Goal: Find specific page/section: Find specific page/section

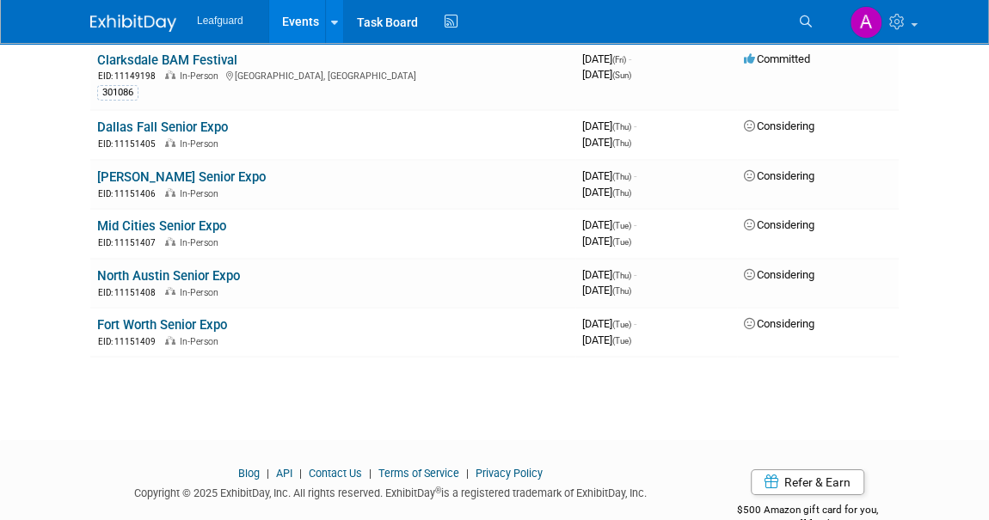
scroll to position [2815, 0]
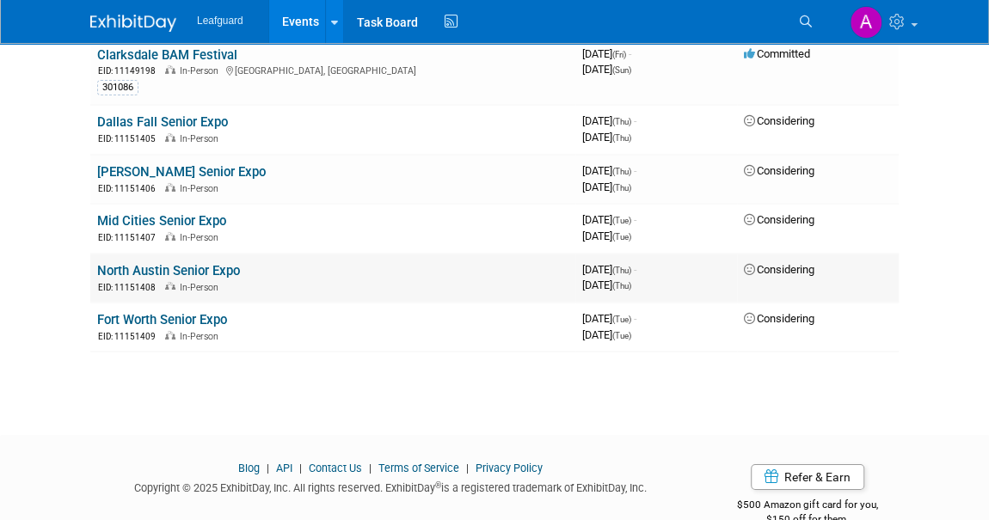
click at [157, 263] on link "North Austin Senior Expo" at bounding box center [168, 270] width 143 height 15
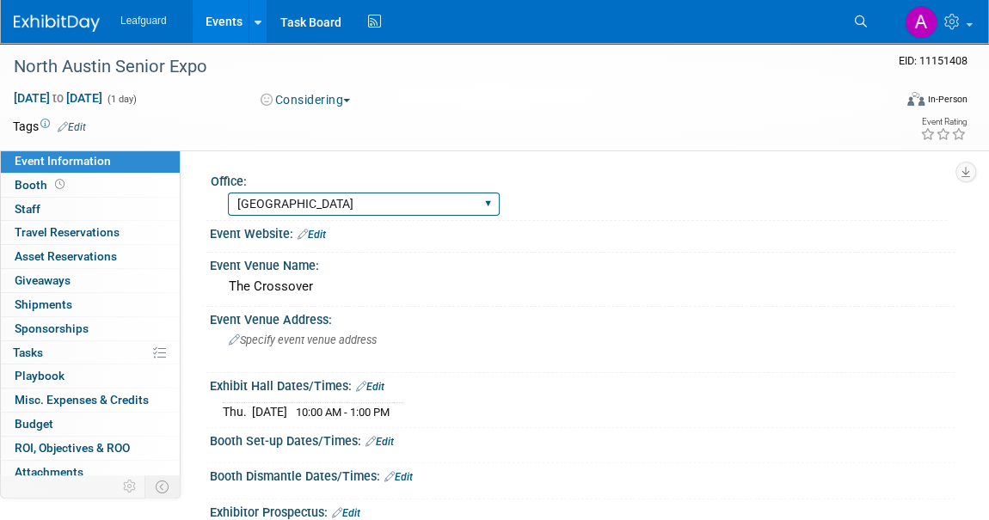
click at [306, 194] on select "Albany Arkansas Austin Birmingham Charlotte Chicago Cleveland Colorado Columbia…" at bounding box center [364, 204] width 272 height 23
select select "Austin"
click at [228, 193] on select "Albany Arkansas Austin Birmingham Charlotte Chicago Cleveland Colorado Columbia…" at bounding box center [364, 204] width 272 height 23
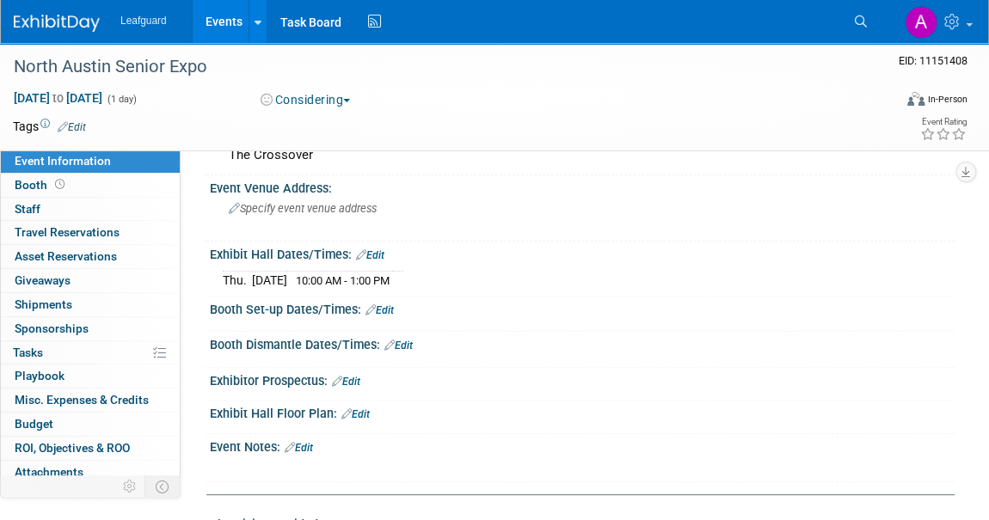
scroll to position [234, 0]
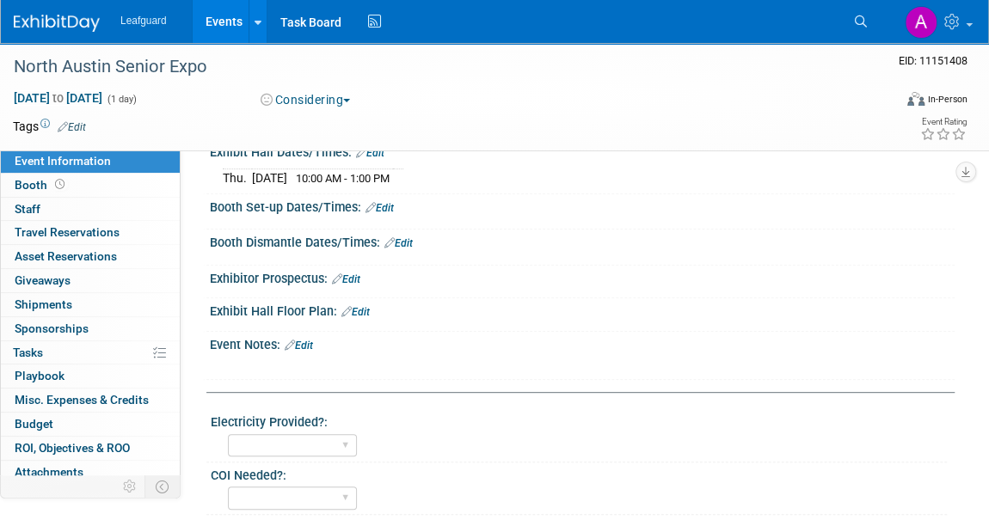
click at [62, 32] on div "Leafguard Events Add Event Bulk Upload Events Shareable Event Boards Recently V…" at bounding box center [484, 21] width 940 height 43
click at [62, 25] on img at bounding box center [57, 23] width 86 height 17
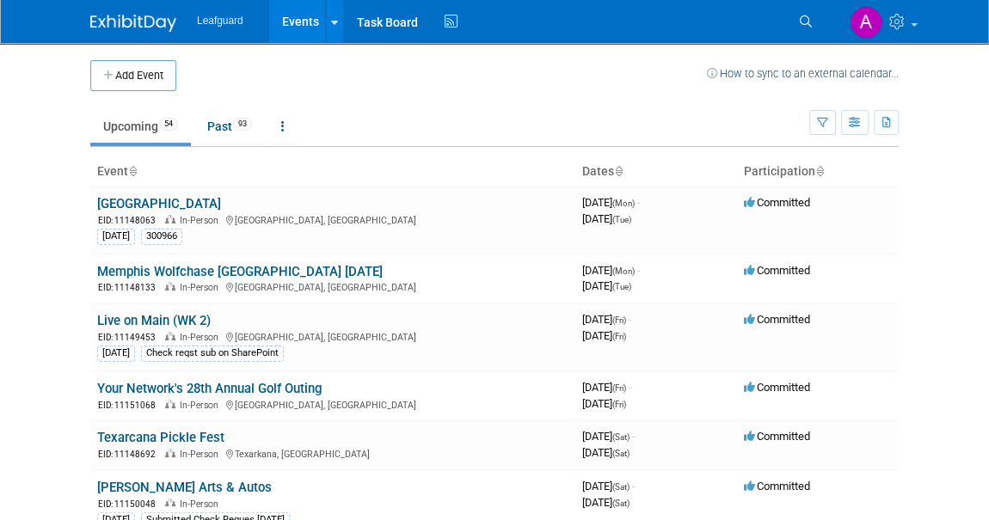
click at [822, 167] on icon at bounding box center [820, 172] width 9 height 11
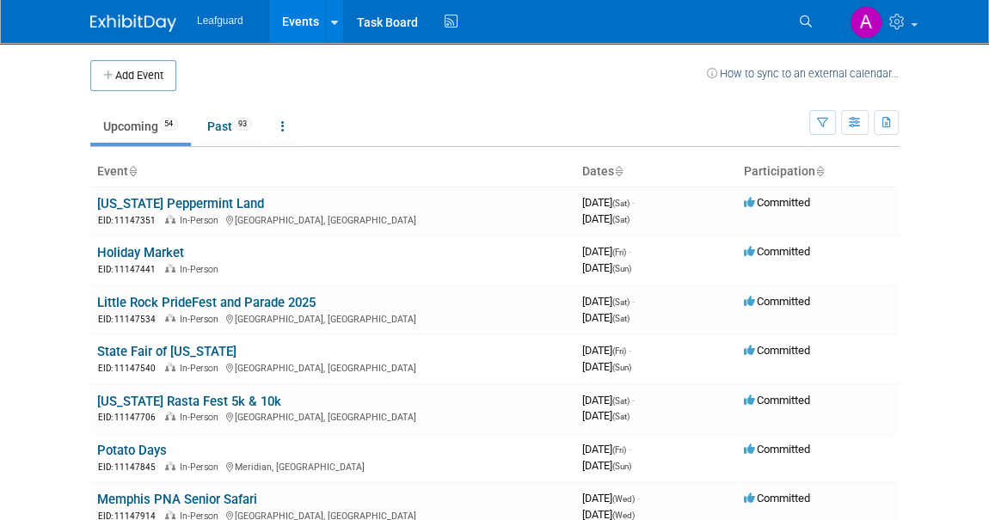
click at [822, 167] on icon at bounding box center [820, 172] width 9 height 11
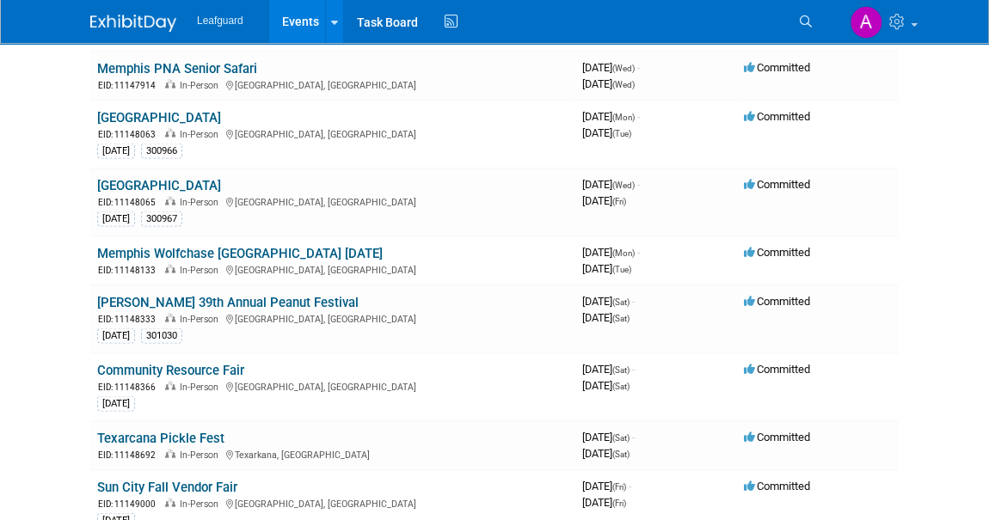
scroll to position [1642, 0]
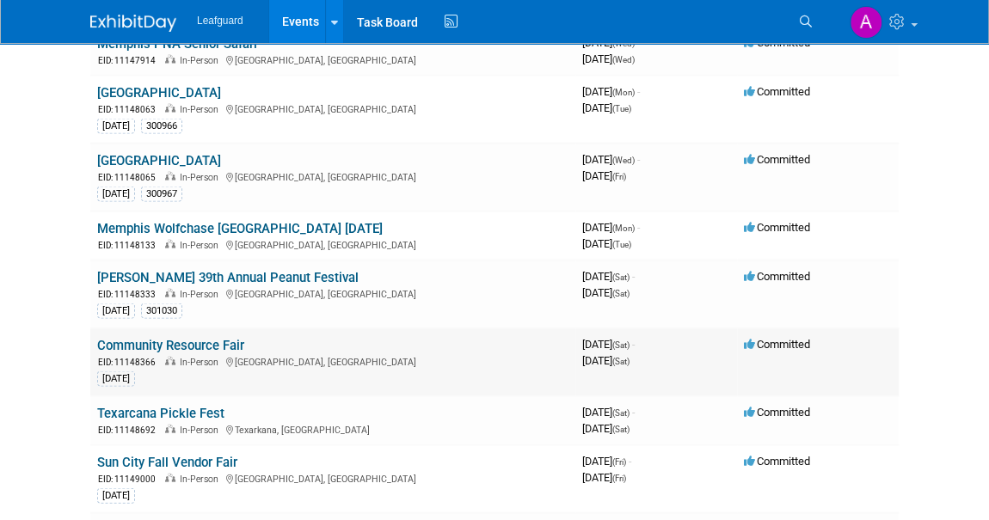
click at [192, 347] on link "Community Resource Fair" at bounding box center [170, 345] width 147 height 15
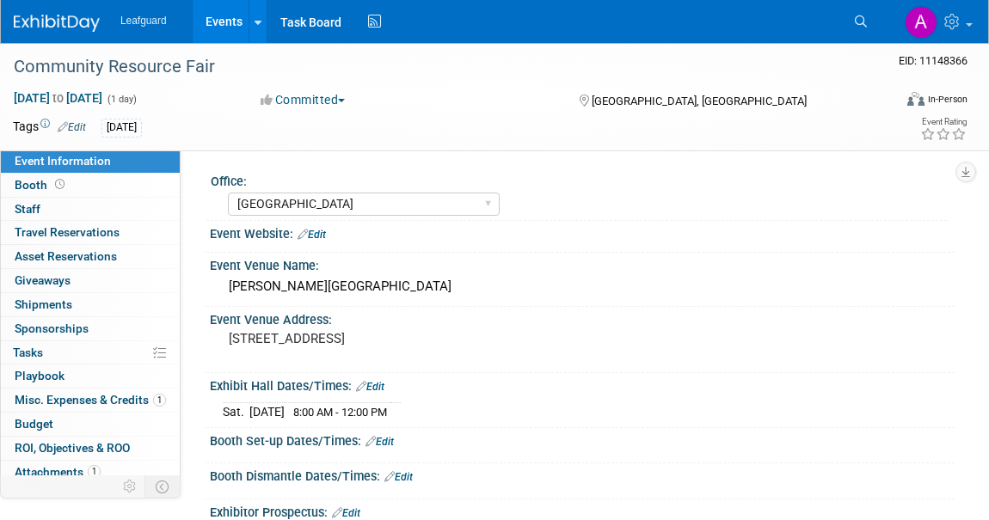
select select "[GEOGRAPHIC_DATA]"
select select "Credit Card"
